Goal: Transaction & Acquisition: Purchase product/service

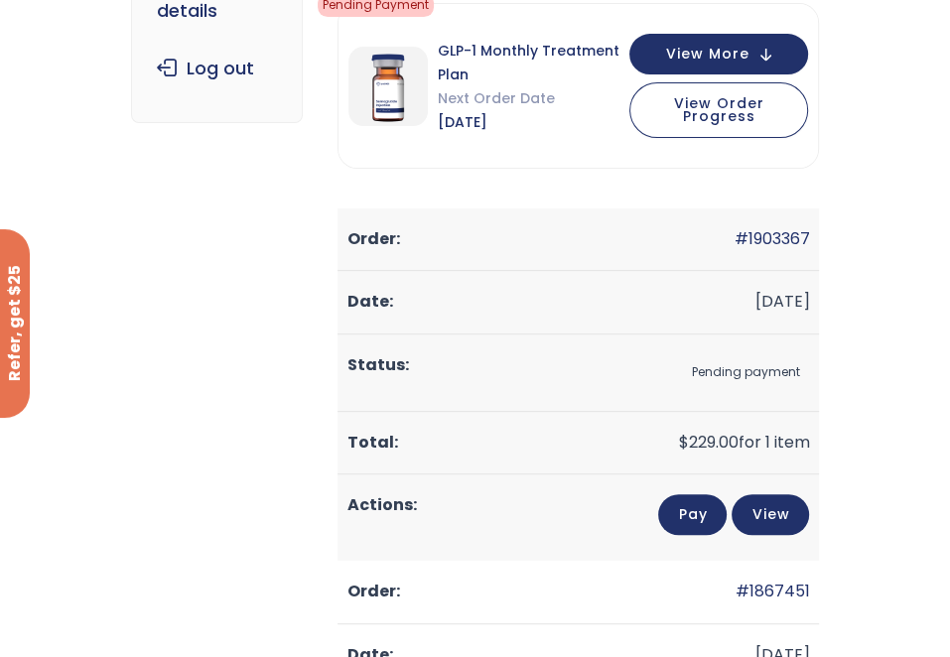
scroll to position [397, 0]
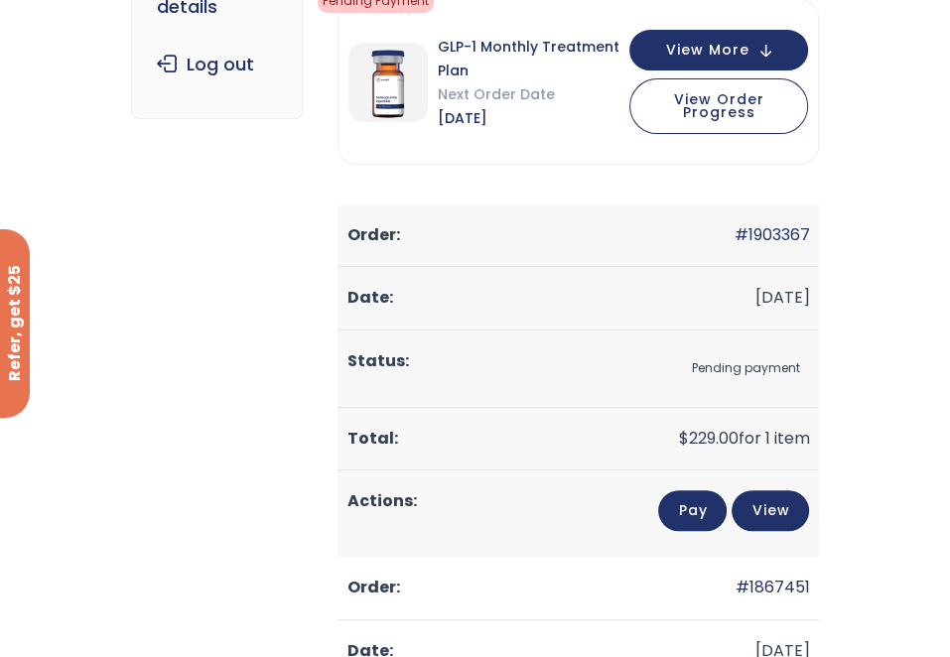
click at [726, 490] on link "Pay" at bounding box center [692, 510] width 68 height 41
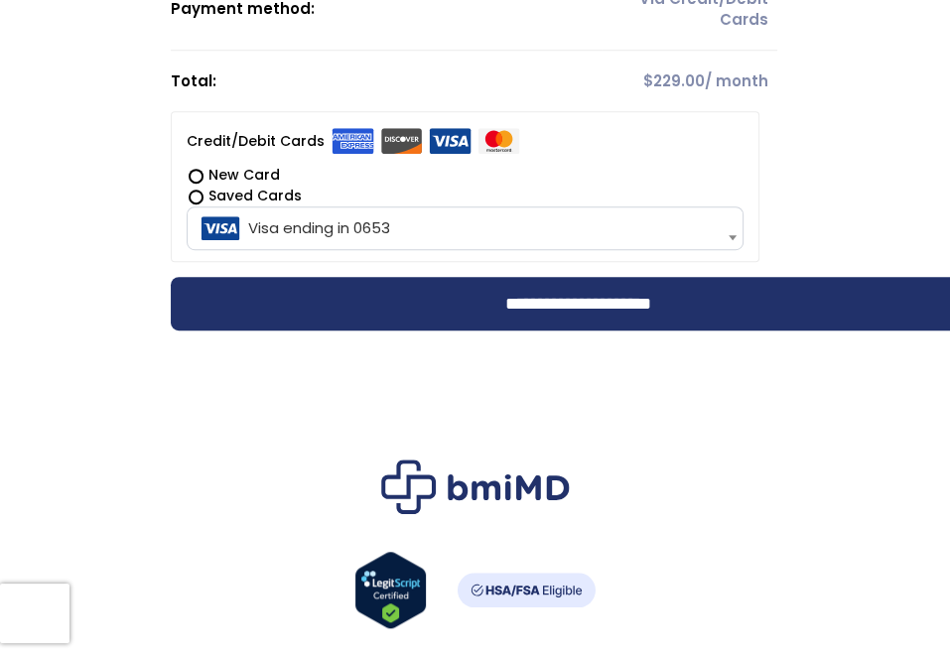
scroll to position [695, 0]
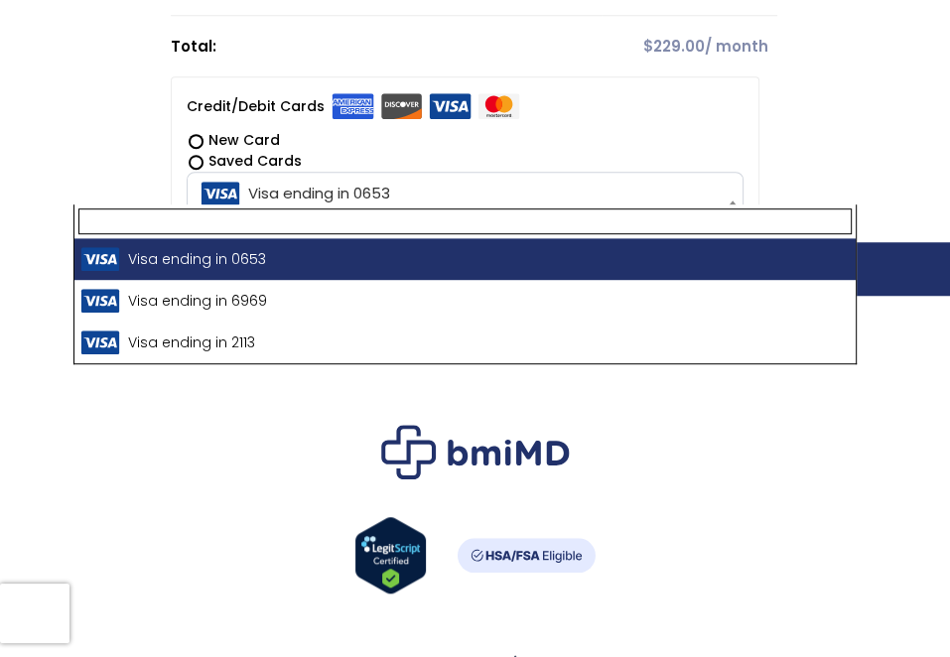
click at [233, 183] on span "Visa ending in 0653" at bounding box center [466, 194] width 546 height 42
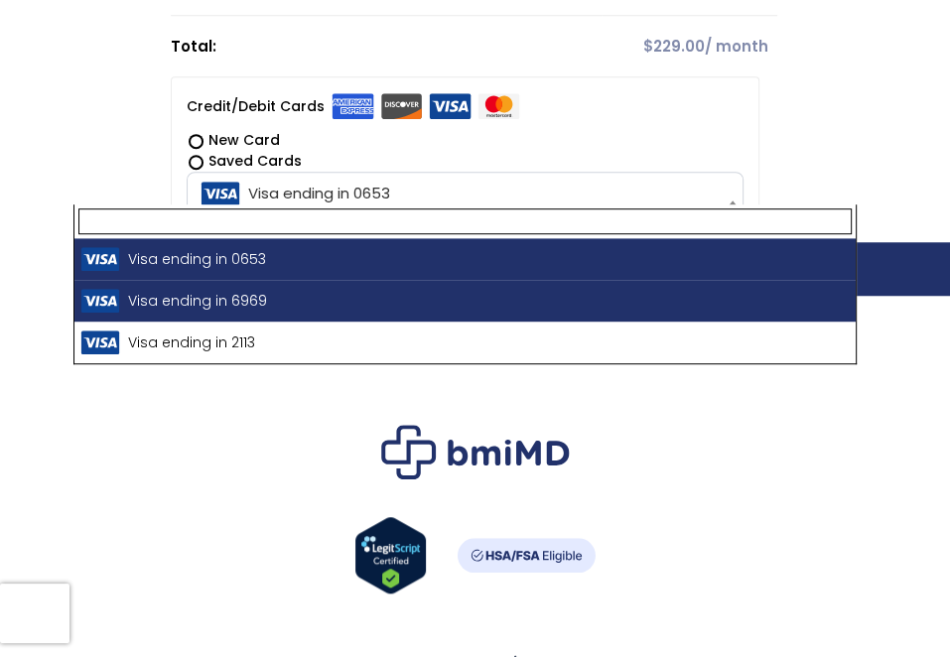
select select "**********"
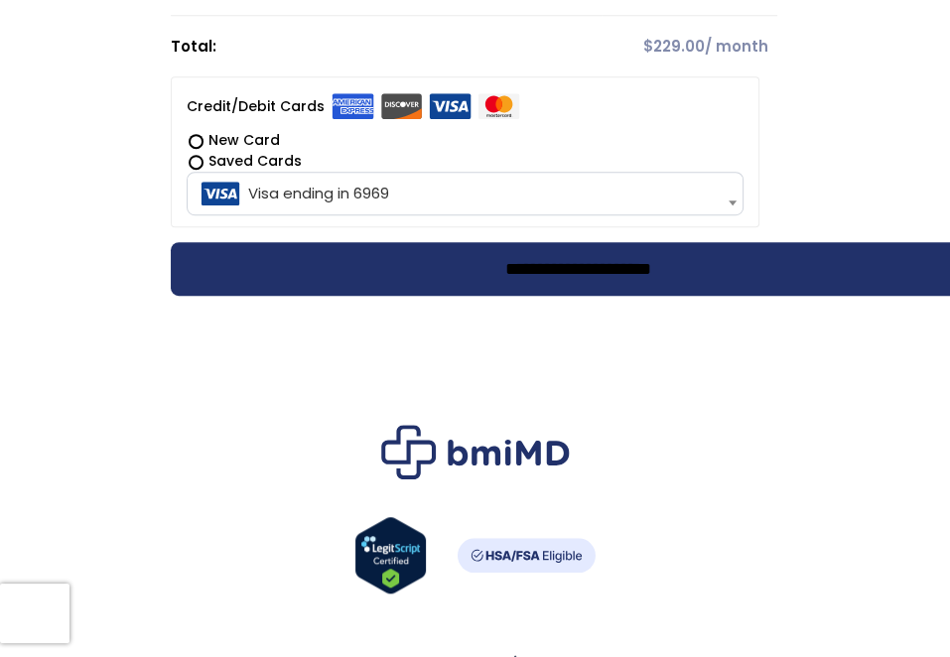
click at [387, 262] on input "**********" at bounding box center [578, 269] width 815 height 54
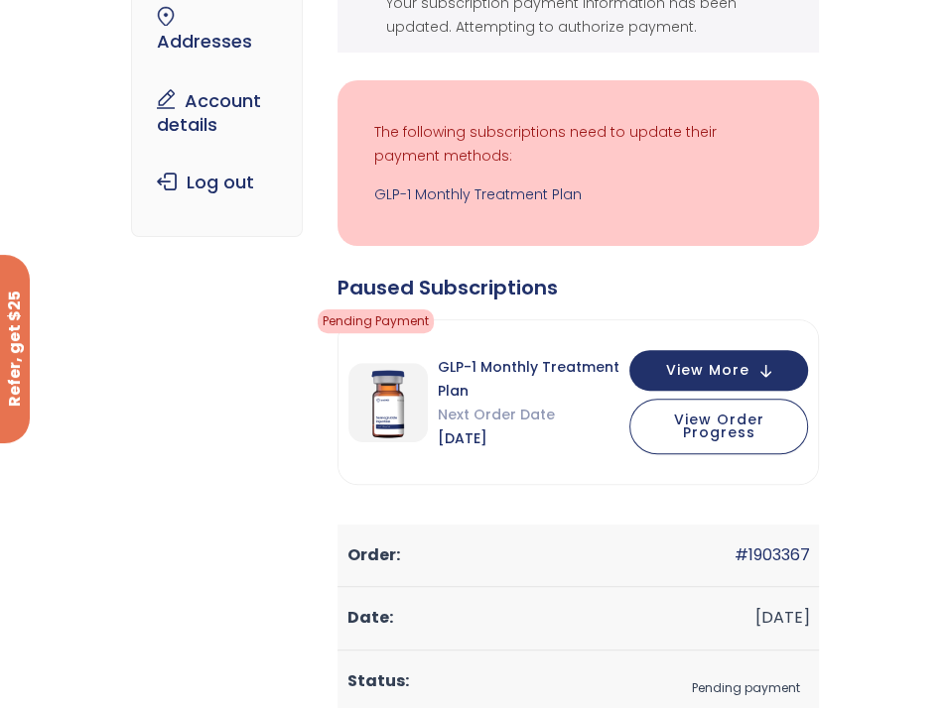
scroll to position [298, 0]
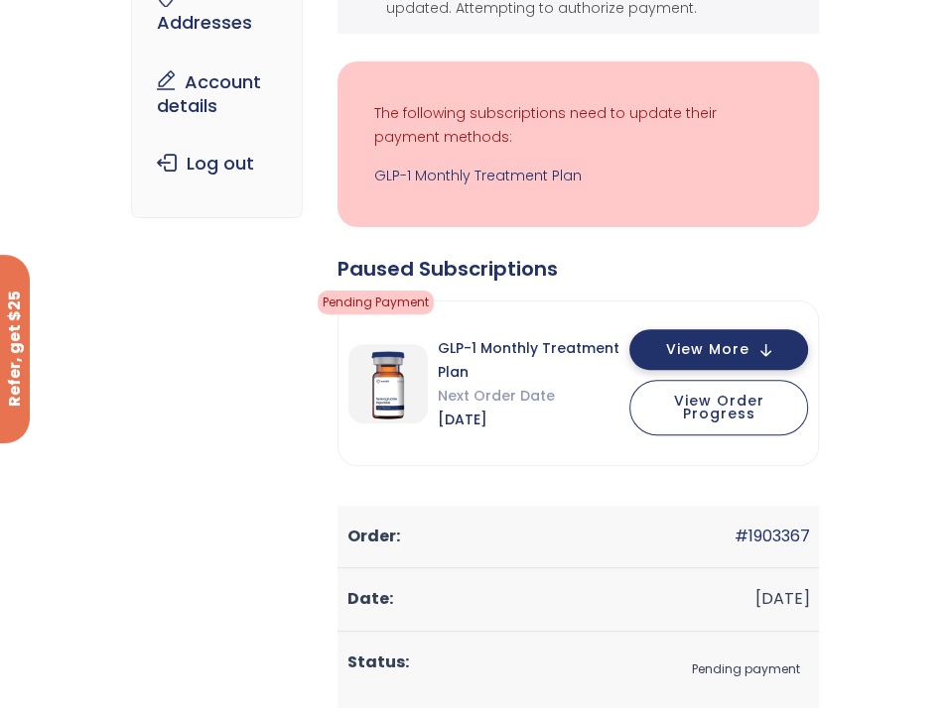
click at [749, 351] on span "View More" at bounding box center [707, 349] width 83 height 13
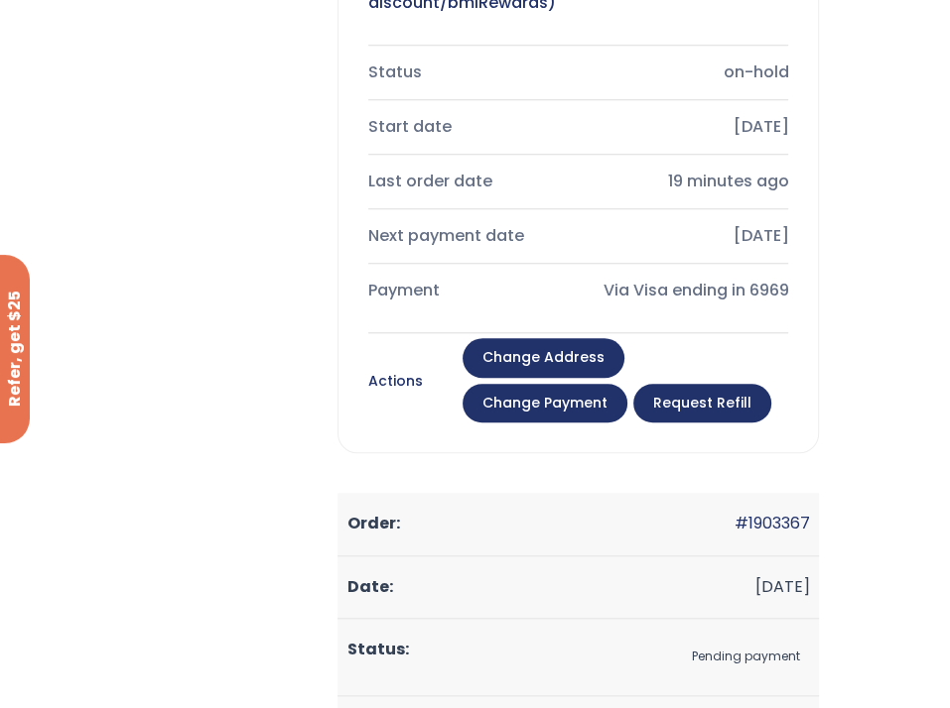
scroll to position [1092, 0]
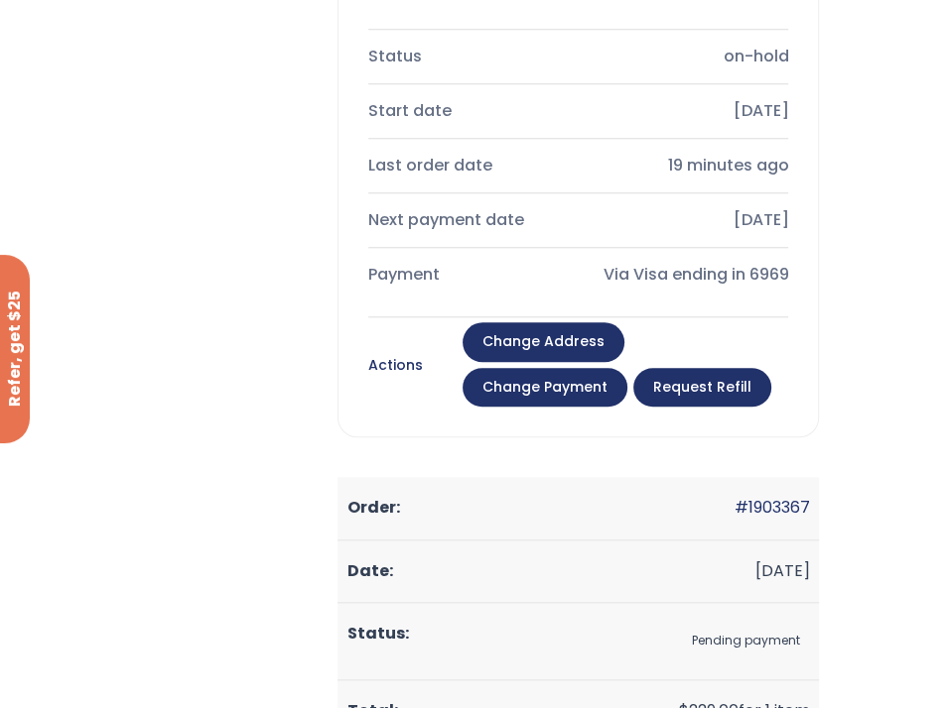
click at [771, 370] on link "Request Refill" at bounding box center [702, 388] width 138 height 40
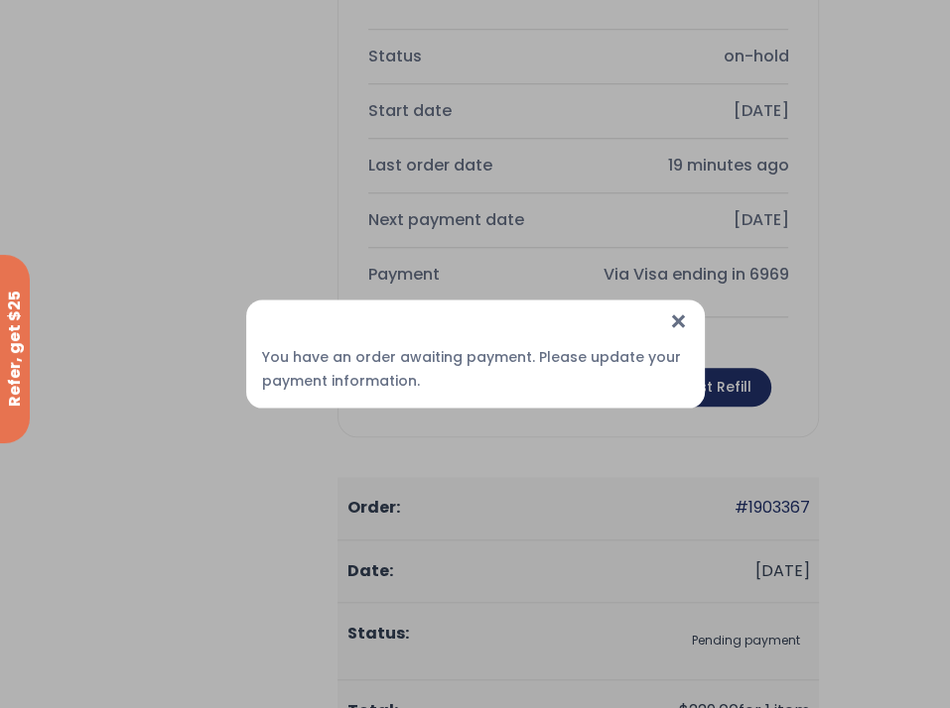
click at [677, 310] on span "×" at bounding box center [678, 322] width 21 height 43
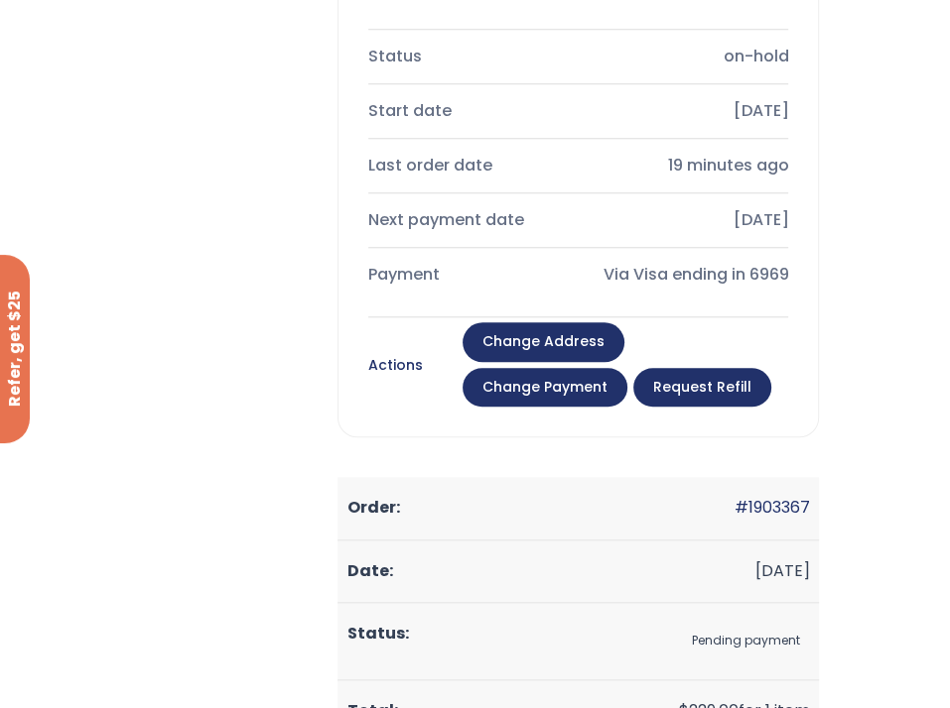
click at [627, 368] on link "Change payment" at bounding box center [544, 388] width 165 height 40
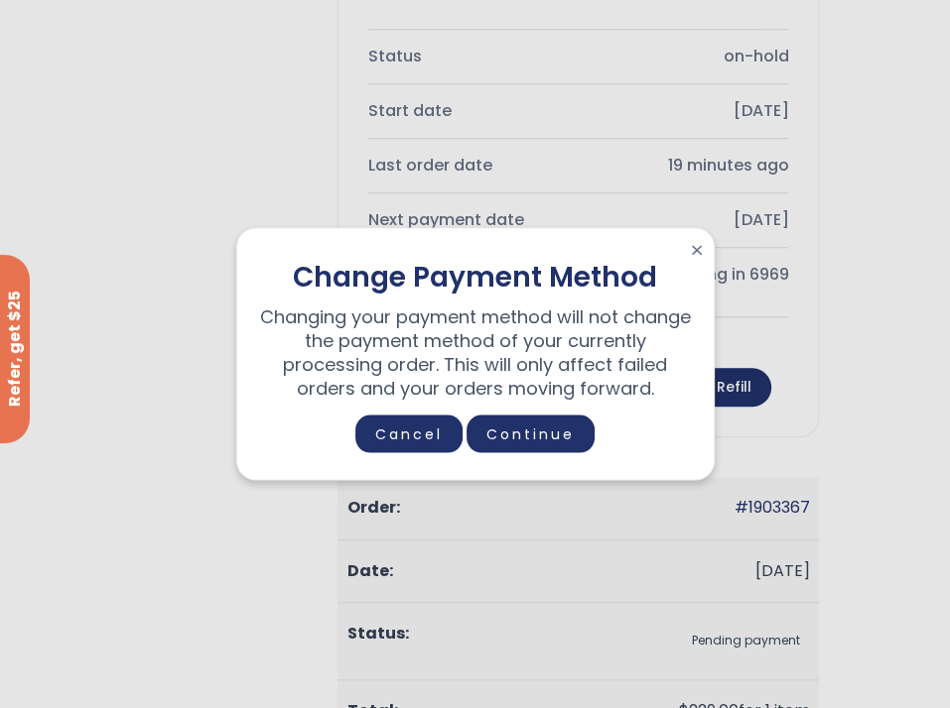
click at [695, 241] on span "×" at bounding box center [697, 251] width 14 height 24
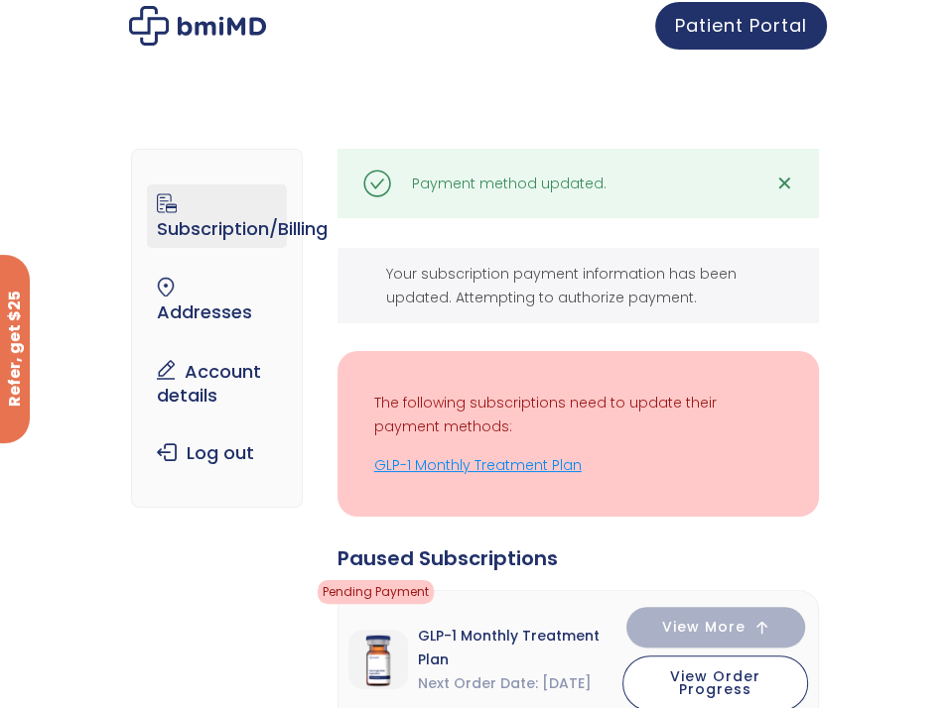
scroll to position [0, 0]
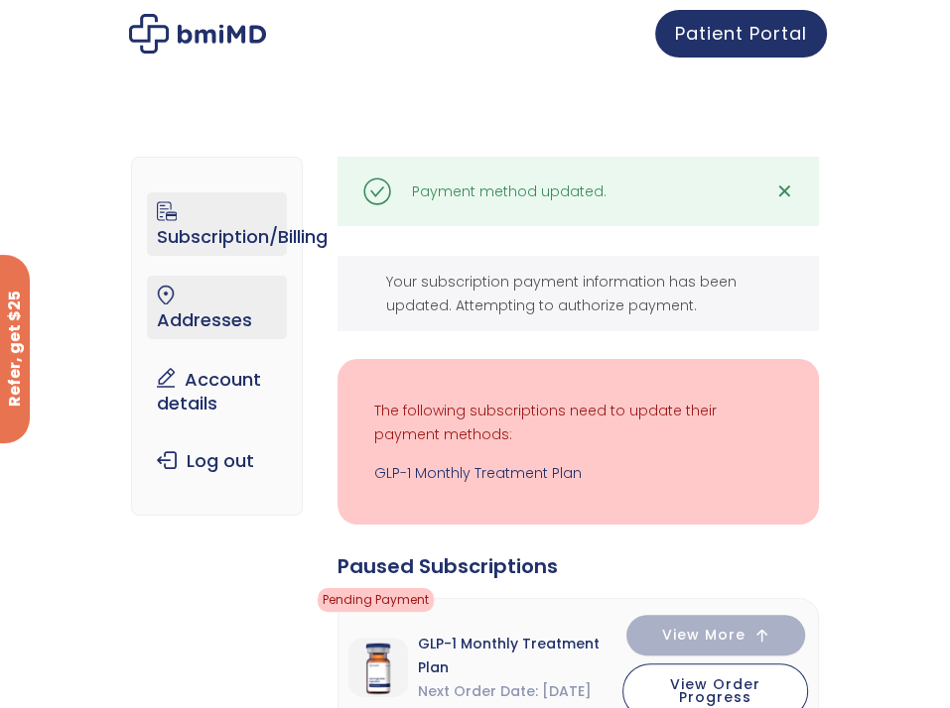
click at [147, 300] on link "Addresses" at bounding box center [217, 308] width 140 height 64
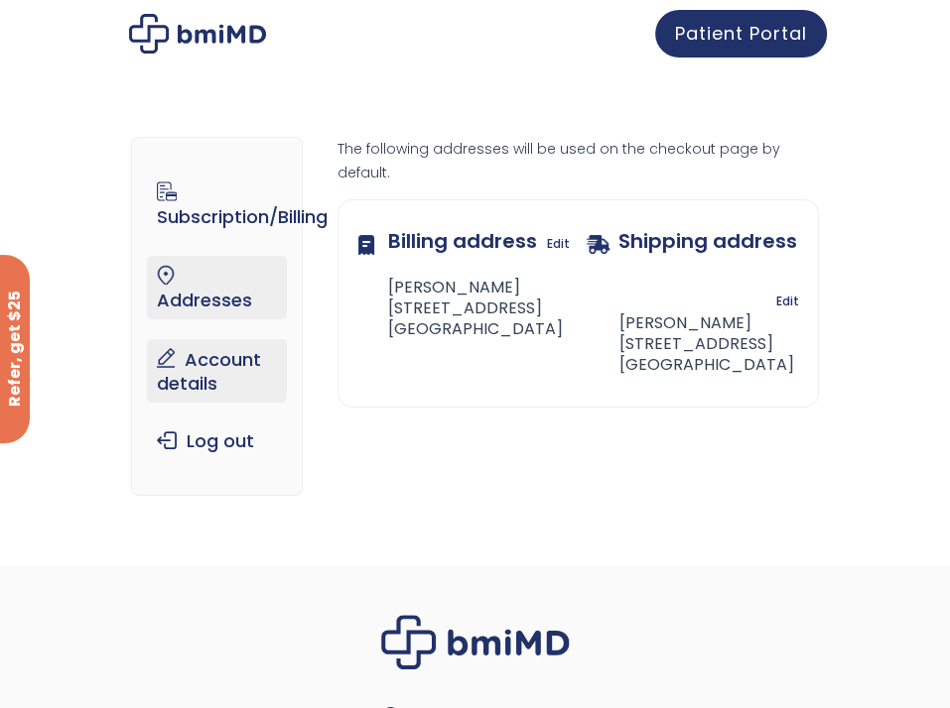
click at [186, 339] on link "Account details" at bounding box center [217, 371] width 140 height 64
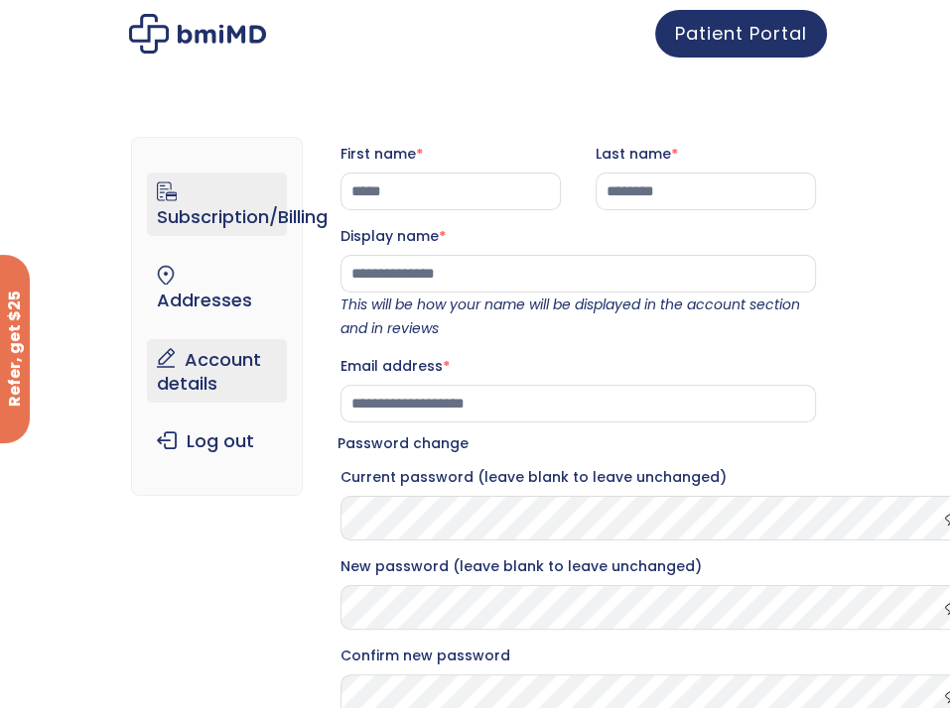
click at [147, 216] on link "Subscription/Billing" at bounding box center [217, 205] width 140 height 64
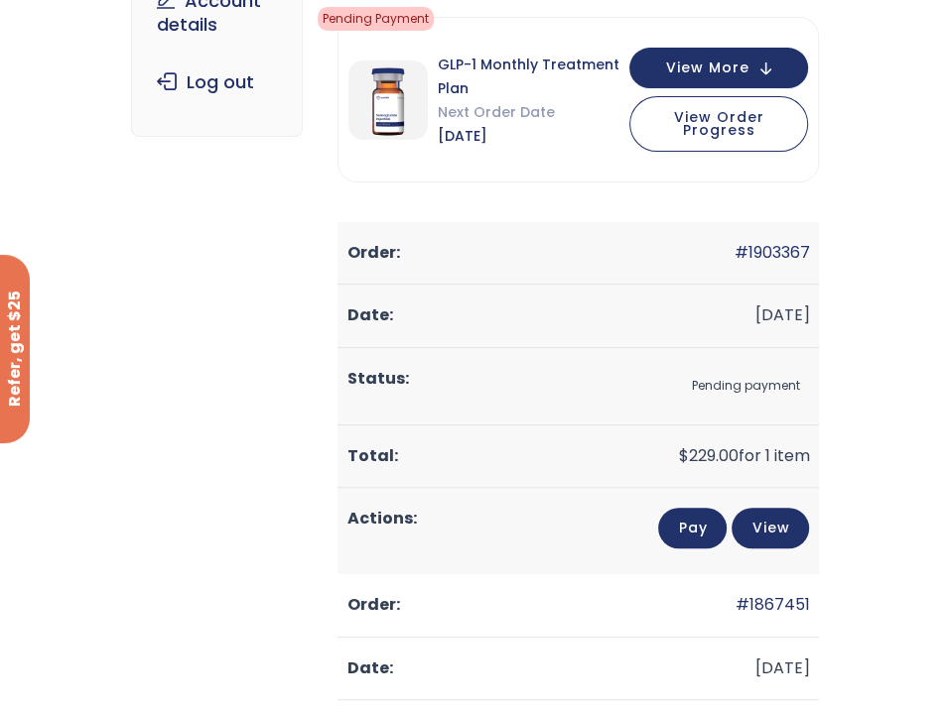
scroll to position [397, 0]
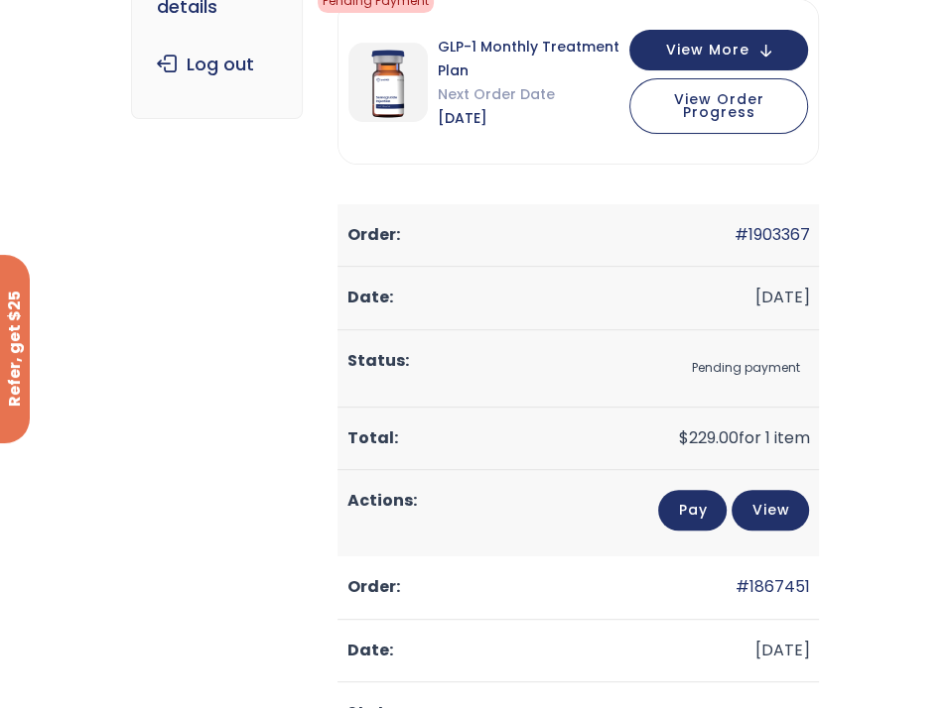
click at [726, 490] on link "Pay" at bounding box center [692, 510] width 68 height 41
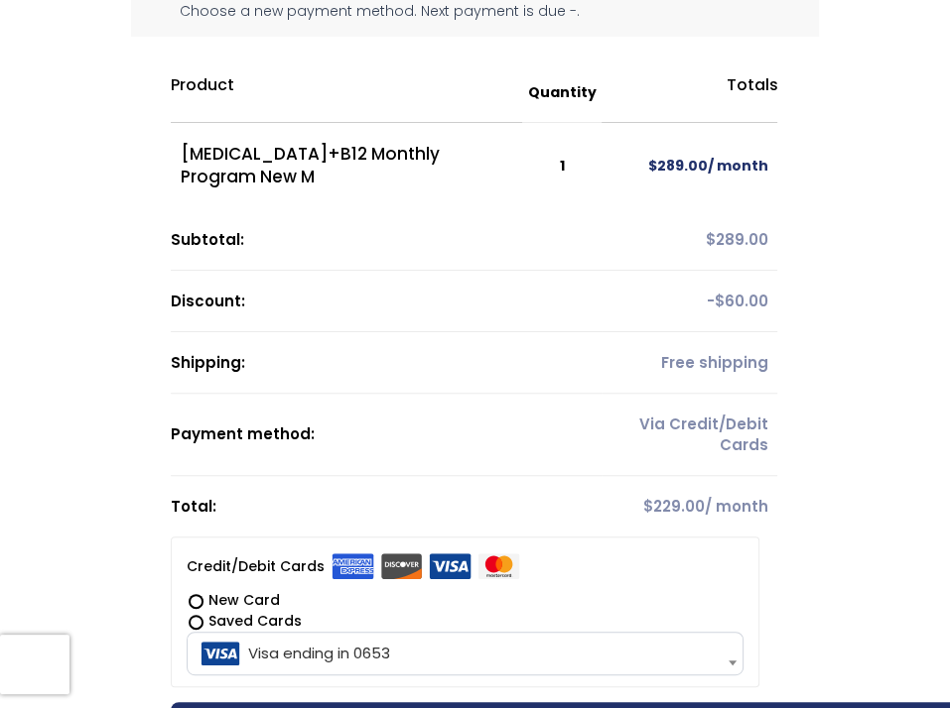
scroll to position [397, 0]
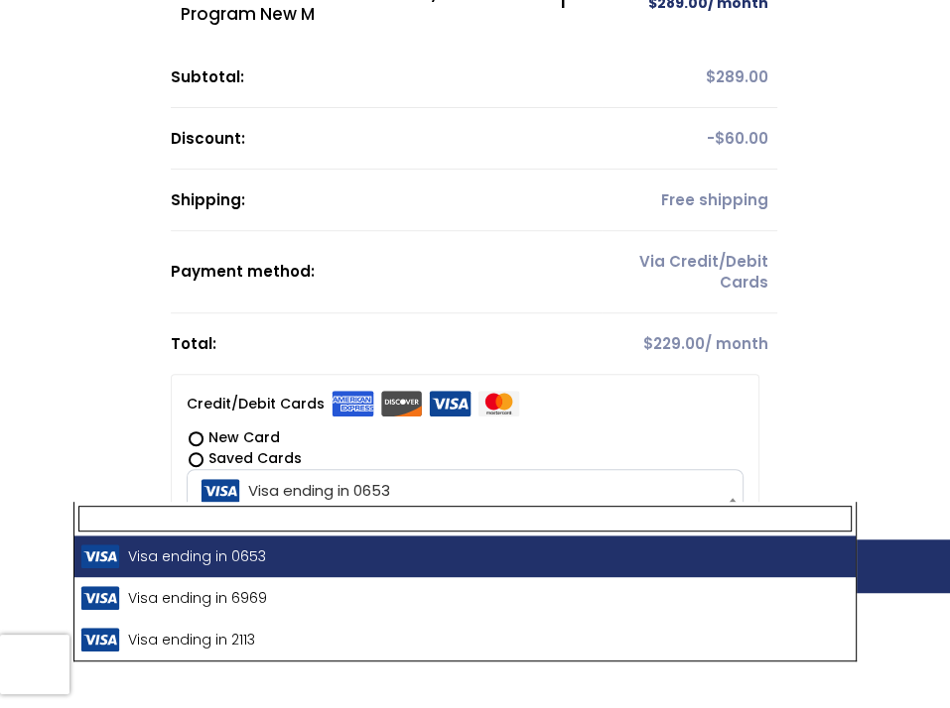
click at [193, 477] on span "Visa ending in 0653" at bounding box center [466, 491] width 546 height 42
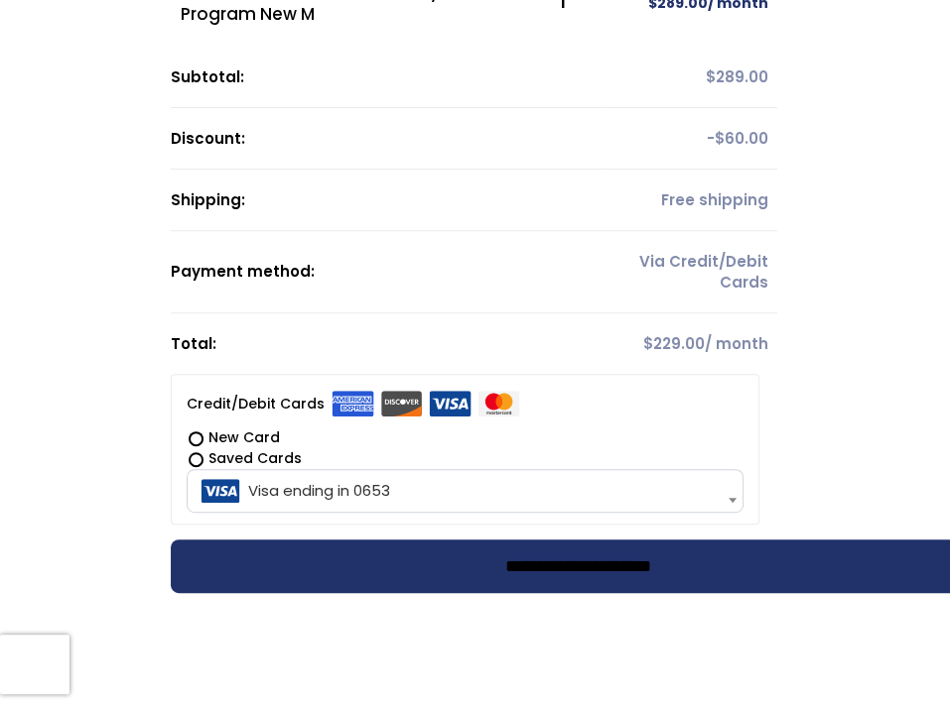
click at [391, 574] on input "**********" at bounding box center [578, 567] width 815 height 54
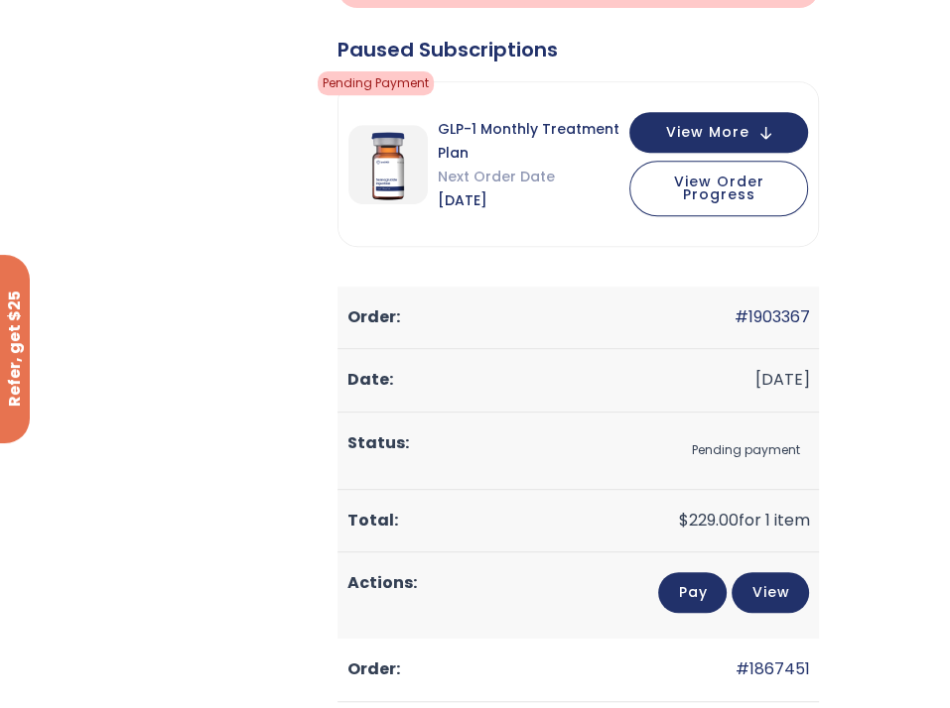
scroll to position [595, 0]
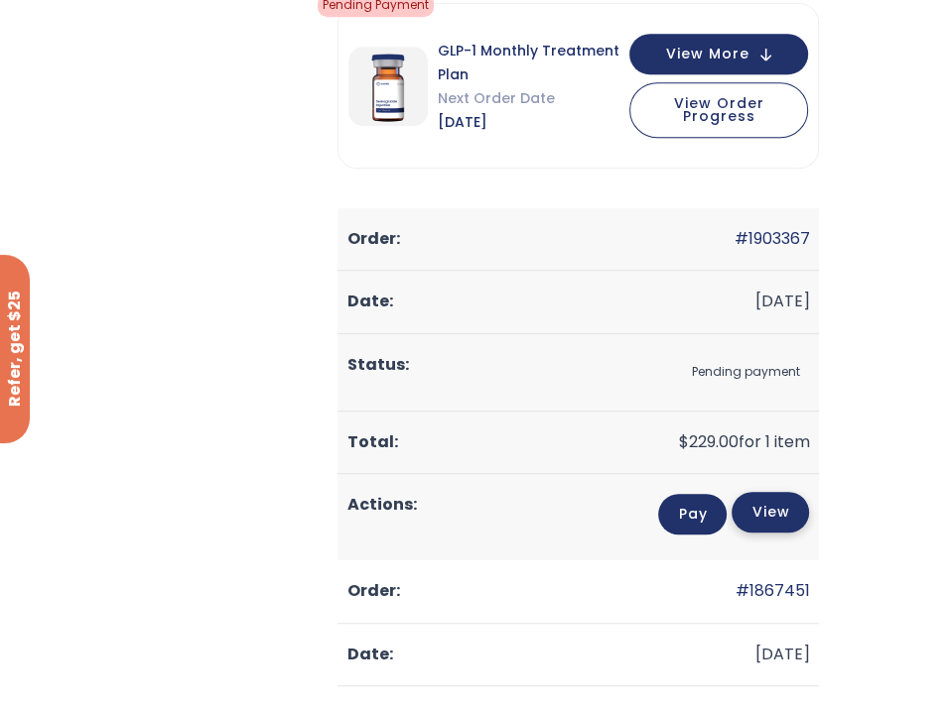
click at [809, 510] on link "View" at bounding box center [769, 512] width 77 height 41
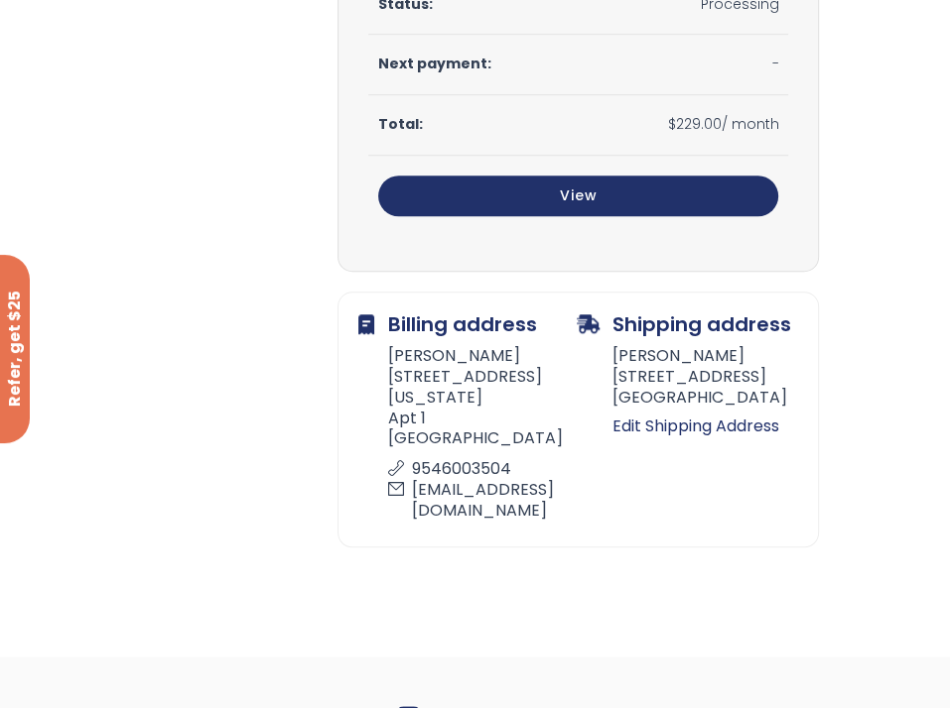
scroll to position [794, 0]
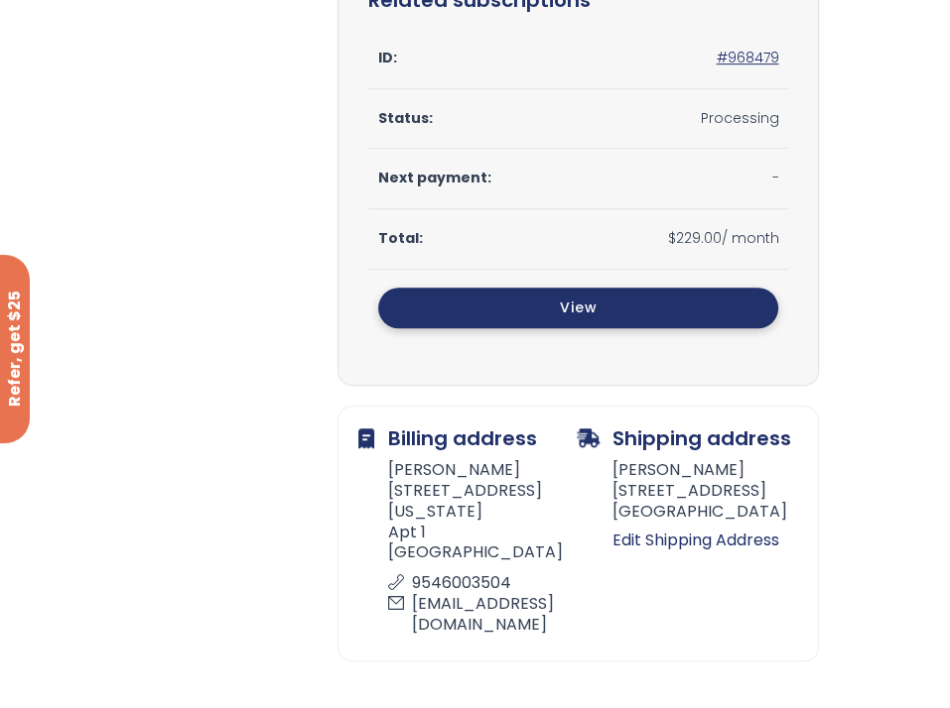
click at [578, 322] on link "View" at bounding box center [578, 308] width 401 height 41
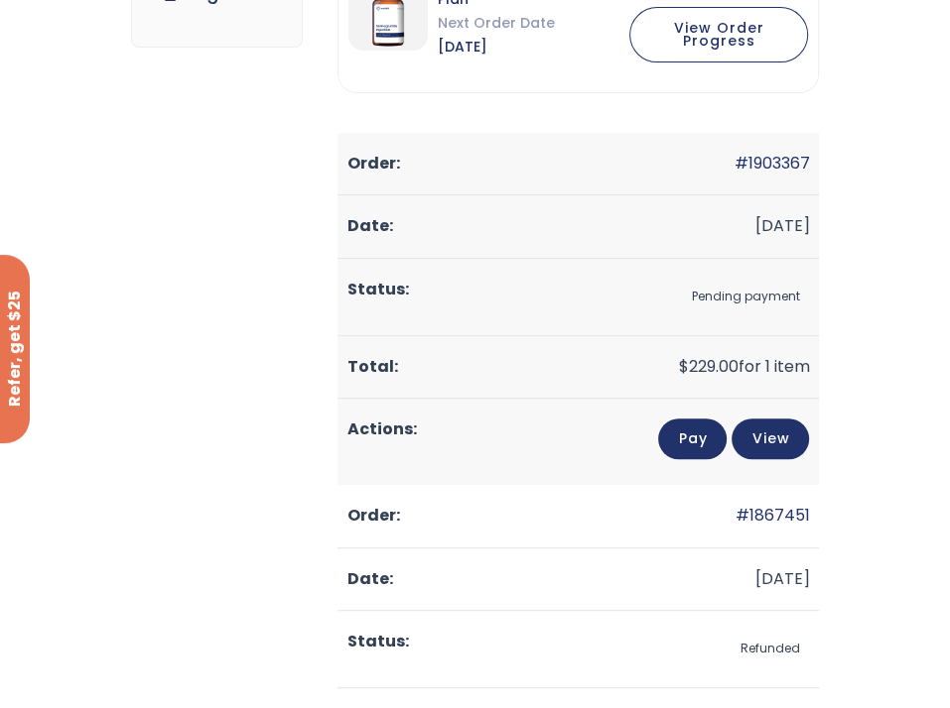
scroll to position [496, 0]
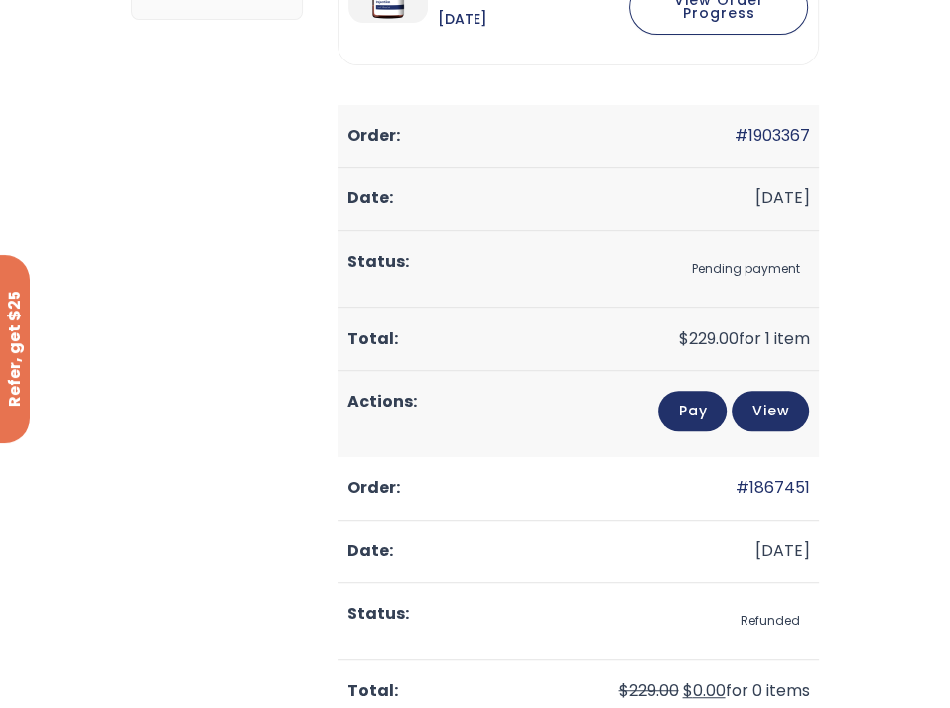
click at [726, 391] on link "Pay" at bounding box center [692, 411] width 68 height 41
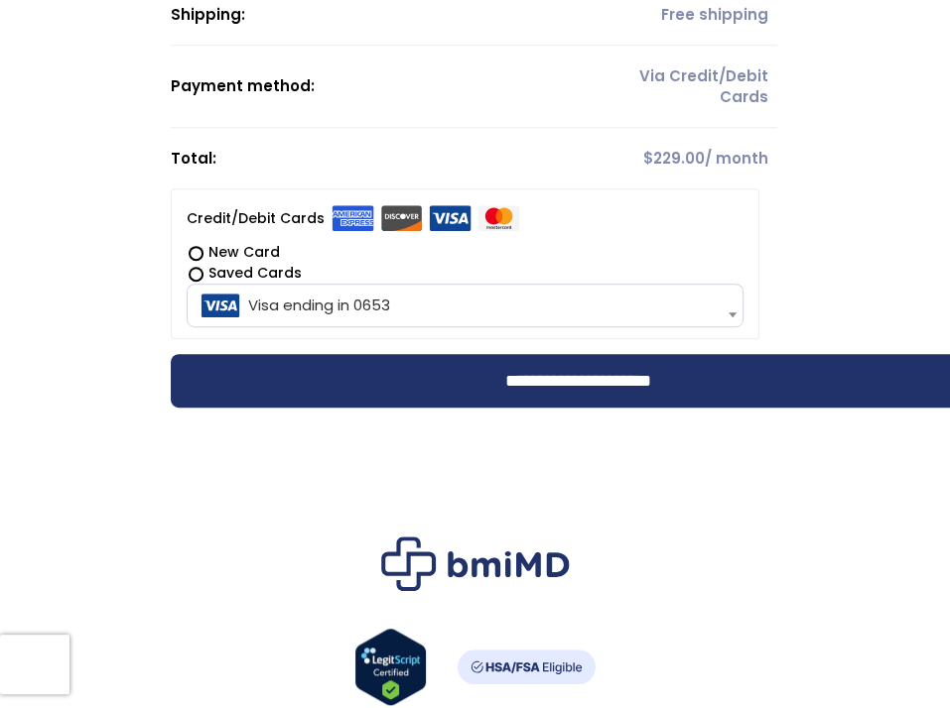
scroll to position [595, 0]
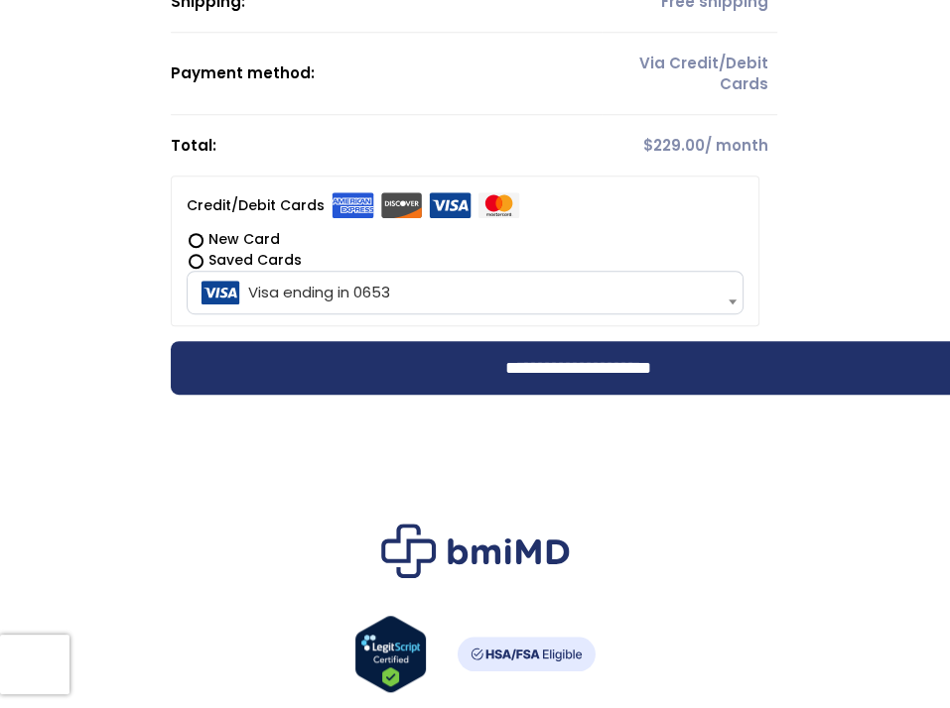
click at [386, 287] on span "Visa ending in 0653" at bounding box center [466, 293] width 546 height 42
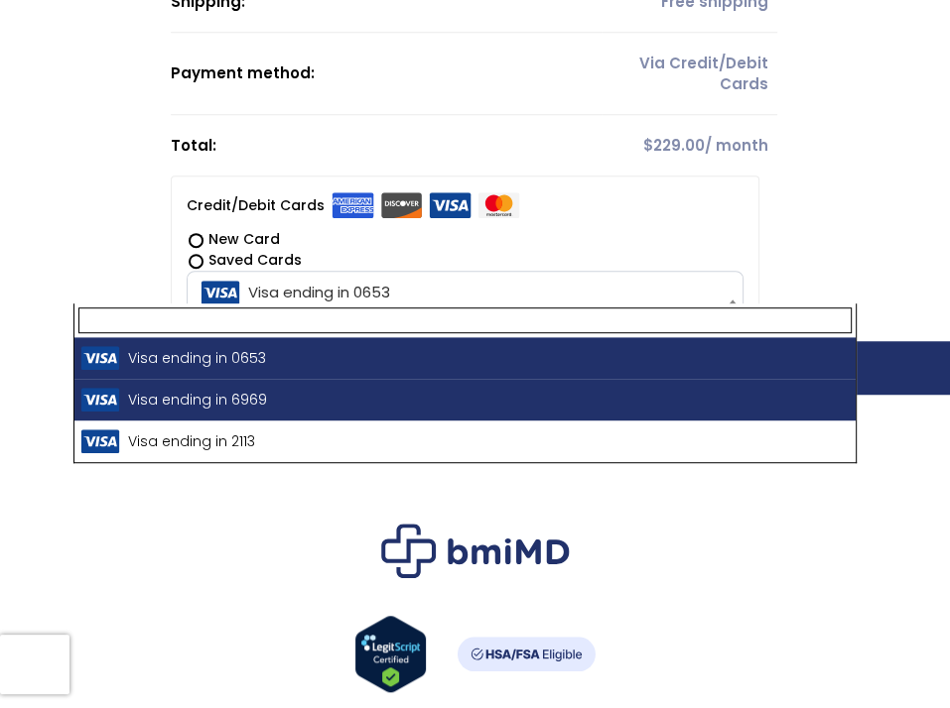
select select "**********"
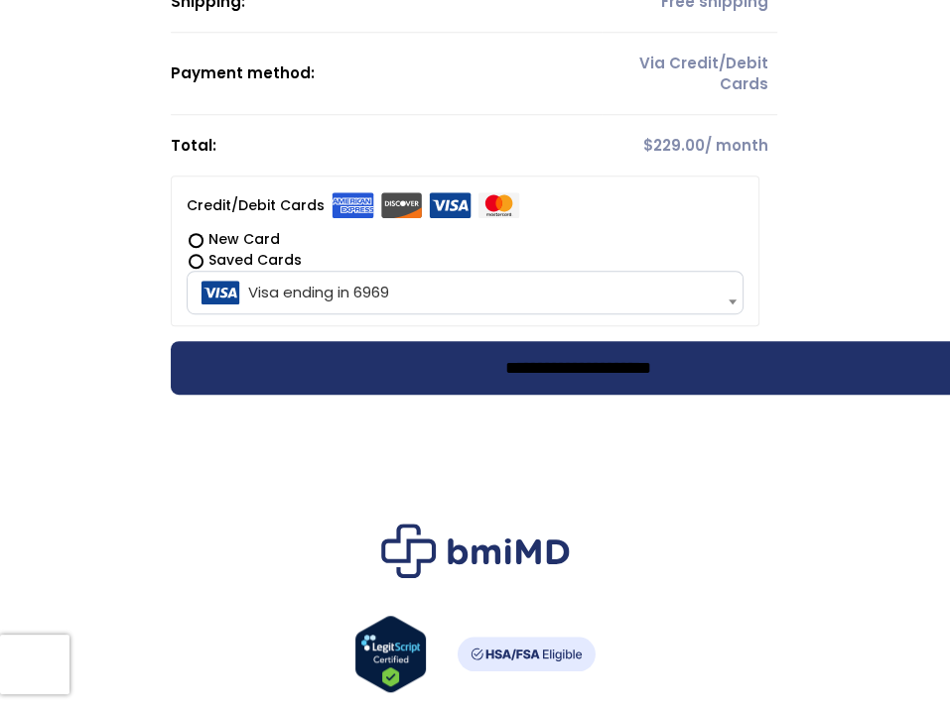
click at [372, 370] on input "**********" at bounding box center [578, 368] width 815 height 54
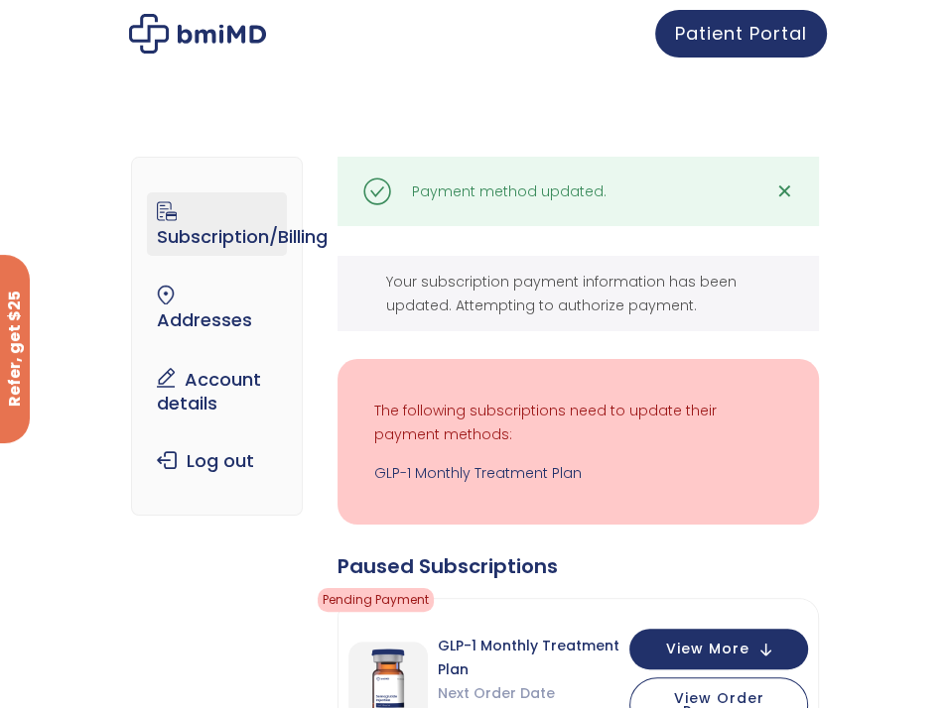
click at [0, 0] on link "My Account" at bounding box center [0, 0] width 0 height 0
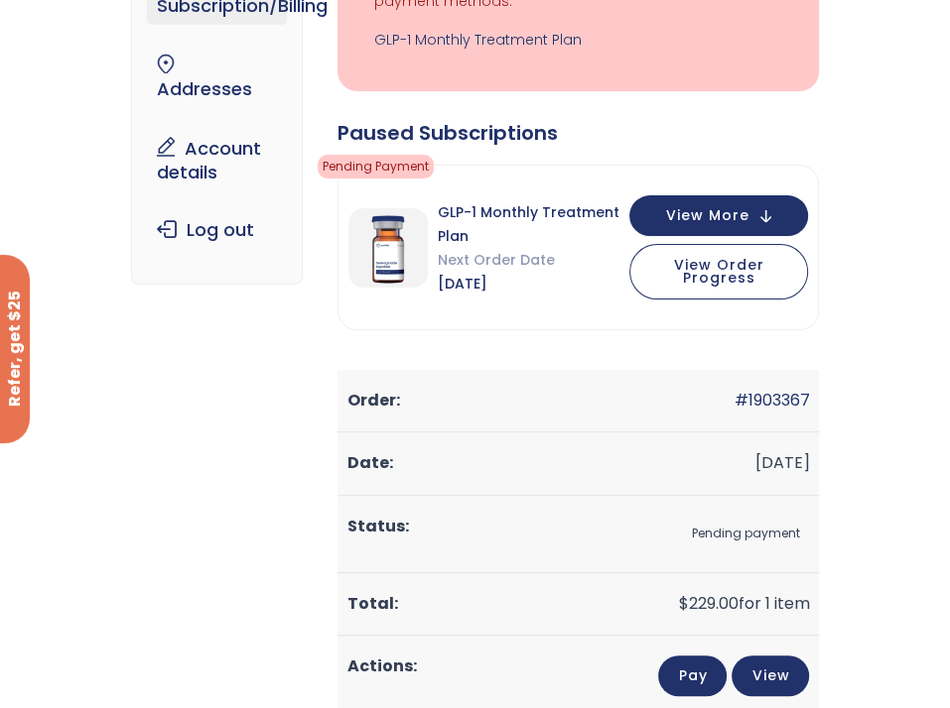
scroll to position [298, 0]
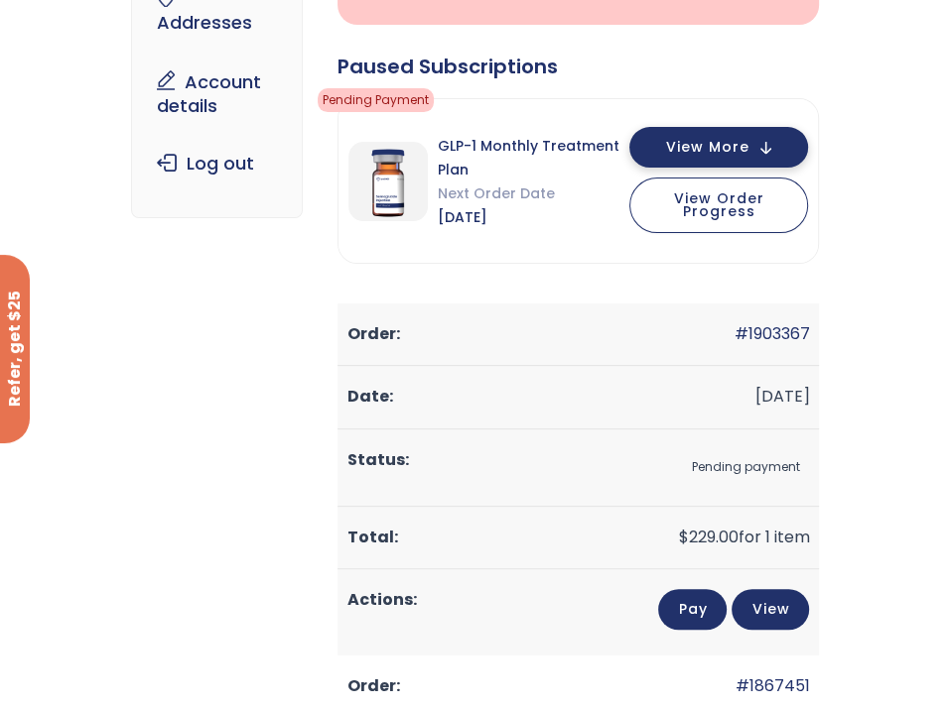
click at [749, 142] on span "View More" at bounding box center [707, 147] width 83 height 13
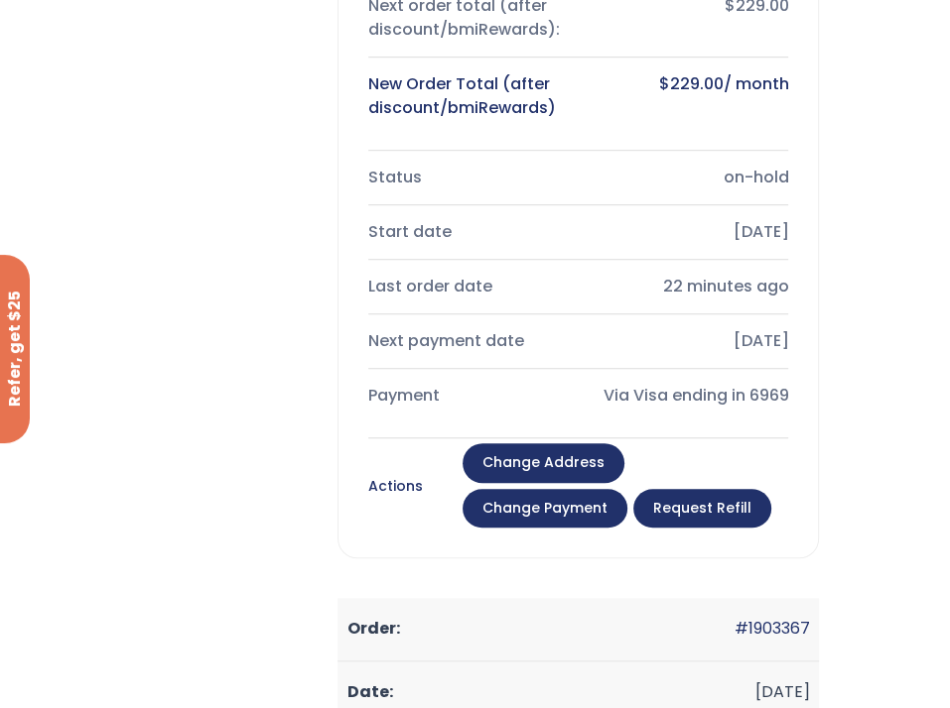
scroll to position [893, 0]
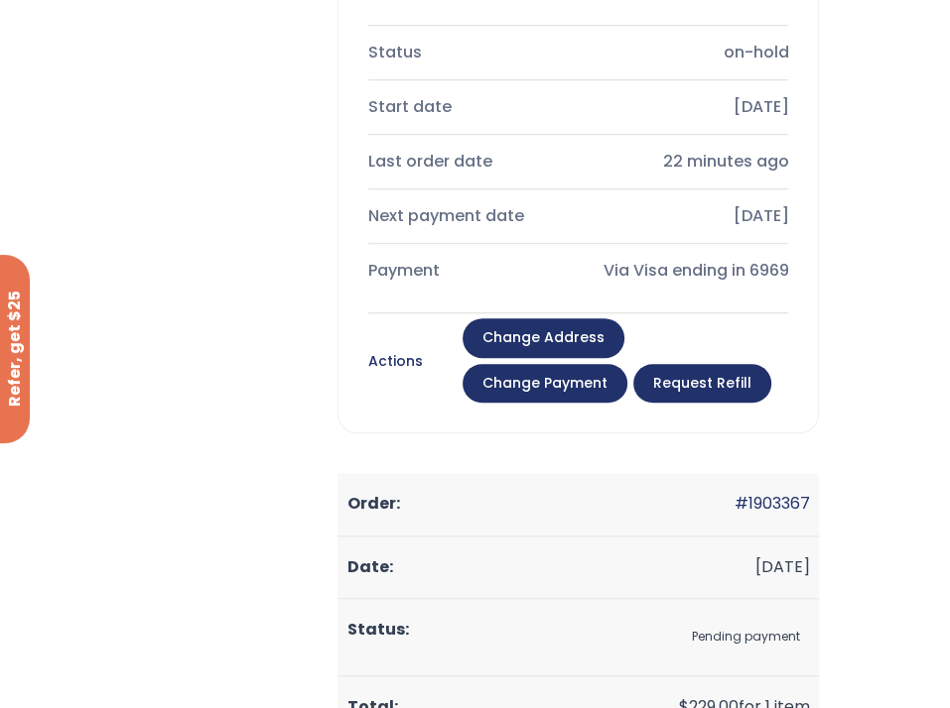
click at [771, 364] on link "Request Refill" at bounding box center [702, 384] width 138 height 40
